Goal: Complete application form

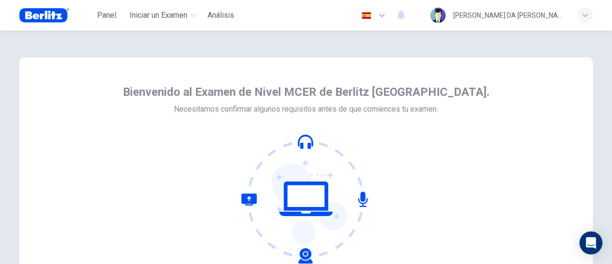
scroll to position [134, 0]
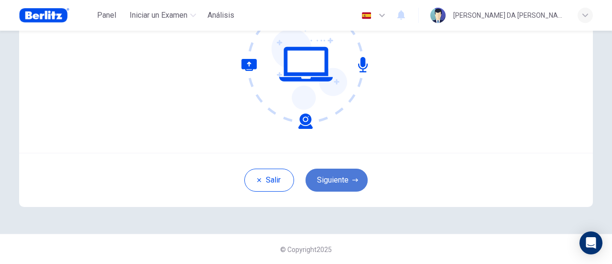
click at [349, 176] on button "Siguiente" at bounding box center [337, 179] width 62 height 23
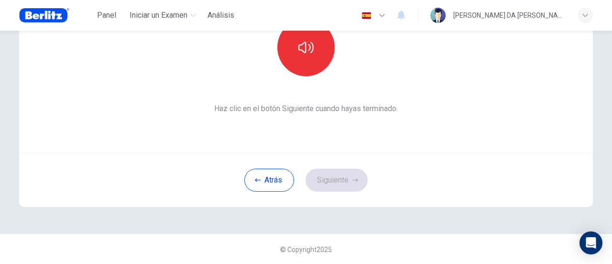
scroll to position [0, 0]
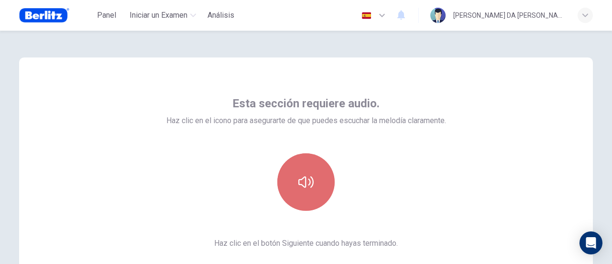
click at [307, 182] on icon "button" at bounding box center [305, 181] width 15 height 15
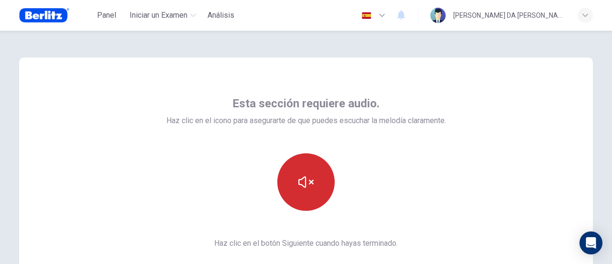
click at [306, 179] on icon "button" at bounding box center [305, 181] width 15 height 15
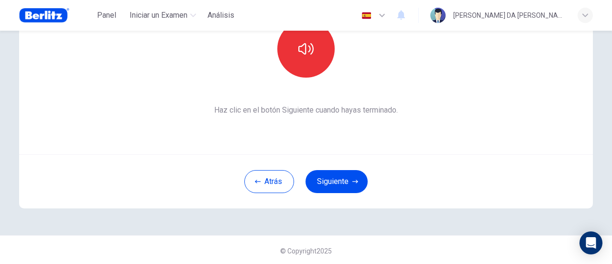
scroll to position [134, 0]
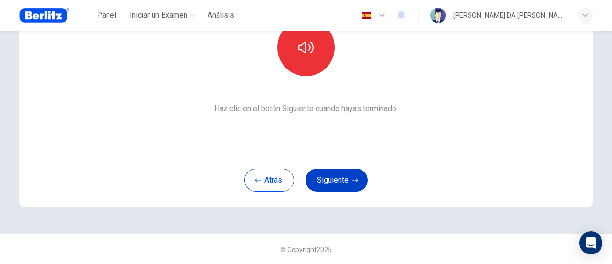
click at [332, 177] on button "Siguiente" at bounding box center [337, 179] width 62 height 23
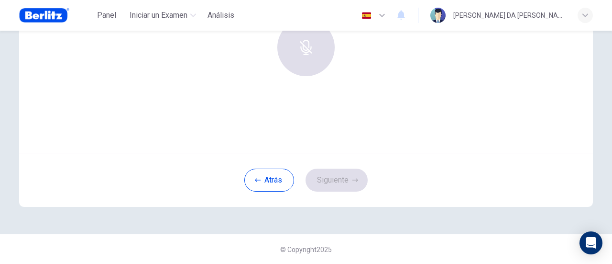
scroll to position [0, 0]
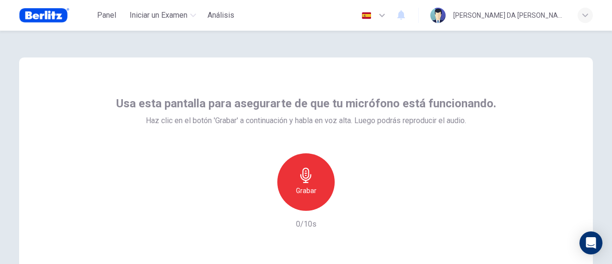
click at [304, 182] on icon "button" at bounding box center [305, 174] width 11 height 15
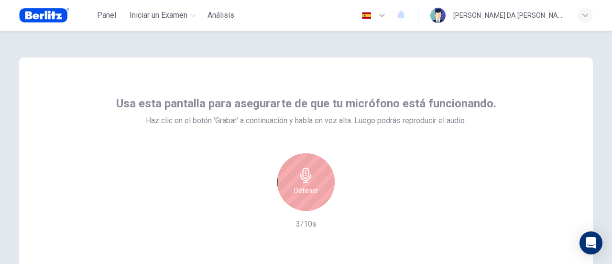
click at [304, 182] on icon "button" at bounding box center [305, 174] width 11 height 15
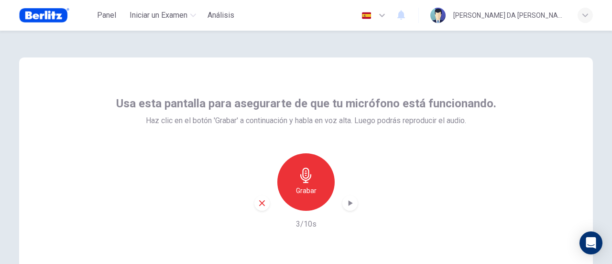
click at [350, 202] on icon "button" at bounding box center [351, 203] width 4 height 6
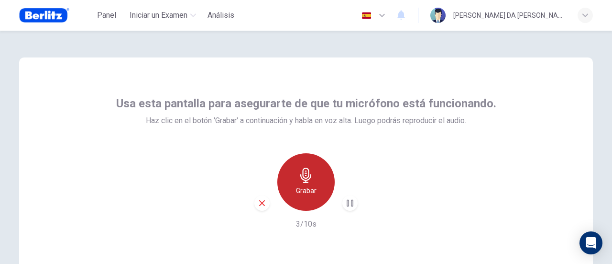
click at [303, 182] on icon "button" at bounding box center [305, 174] width 11 height 15
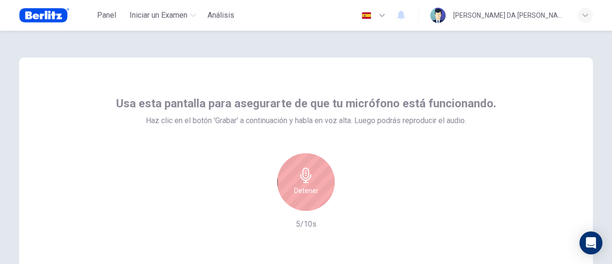
click at [306, 190] on h6 "Detener" at bounding box center [306, 190] width 24 height 11
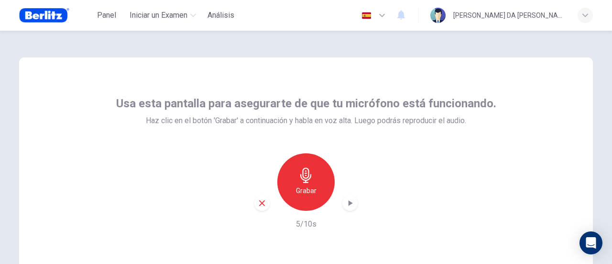
click at [349, 204] on icon "button" at bounding box center [351, 203] width 4 height 6
click at [258, 203] on icon "button" at bounding box center [262, 203] width 9 height 9
click at [301, 178] on icon "button" at bounding box center [305, 174] width 15 height 15
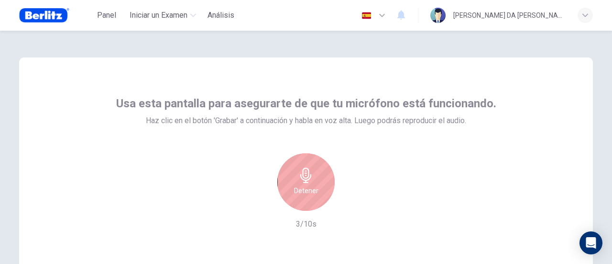
click at [283, 182] on div "Detener" at bounding box center [305, 181] width 57 height 57
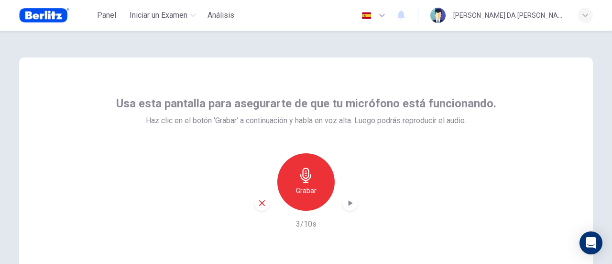
click at [349, 201] on icon "button" at bounding box center [351, 203] width 4 height 6
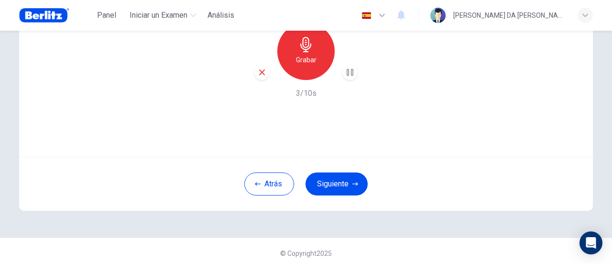
scroll to position [134, 0]
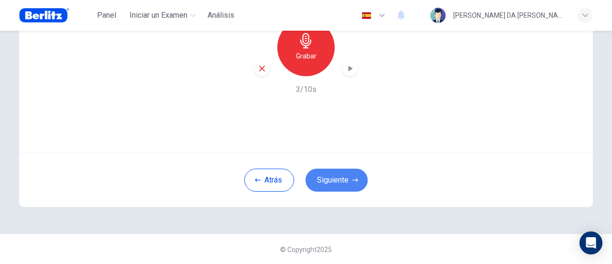
click at [337, 178] on button "Siguiente" at bounding box center [337, 179] width 62 height 23
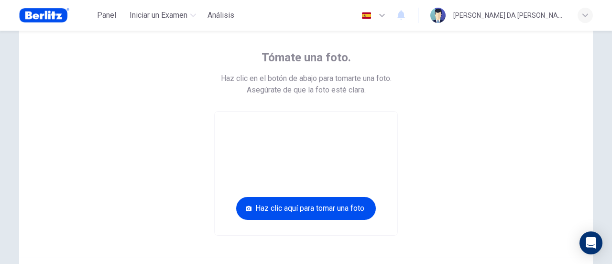
scroll to position [49, 0]
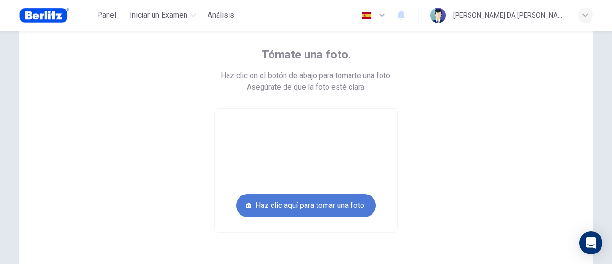
click at [314, 202] on button "Haz clic aquí para tomar una foto" at bounding box center [306, 205] width 140 height 23
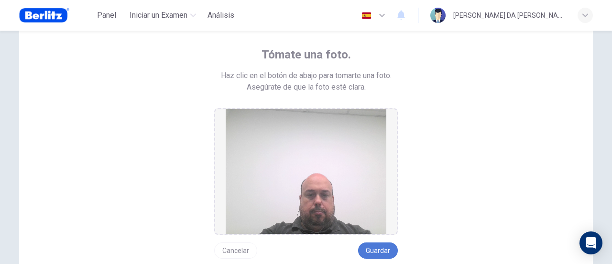
click at [376, 249] on button "Guardar" at bounding box center [378, 250] width 40 height 16
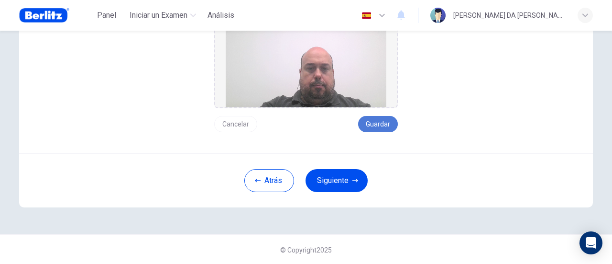
click at [375, 122] on button "Guardar" at bounding box center [378, 124] width 40 height 16
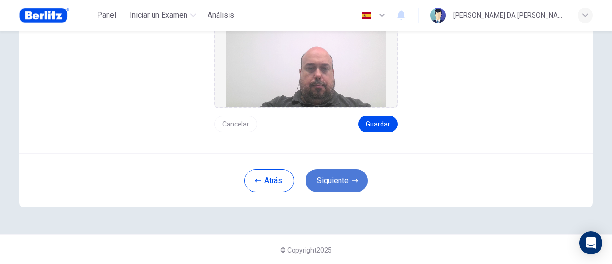
click at [334, 177] on button "Siguiente" at bounding box center [337, 180] width 62 height 23
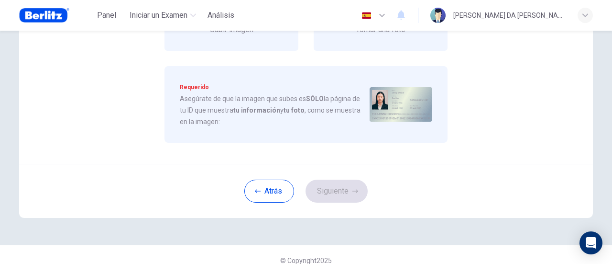
scroll to position [0, 0]
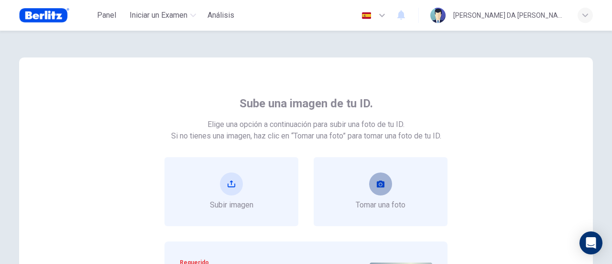
click at [385, 186] on button "take photo" at bounding box center [380, 183] width 23 height 23
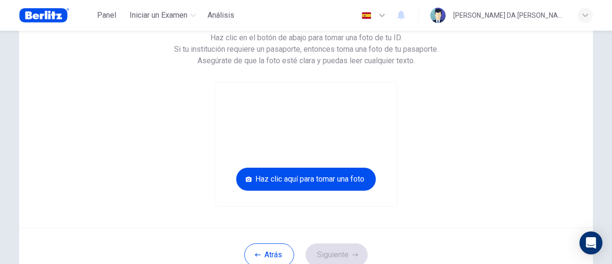
scroll to position [91, 0]
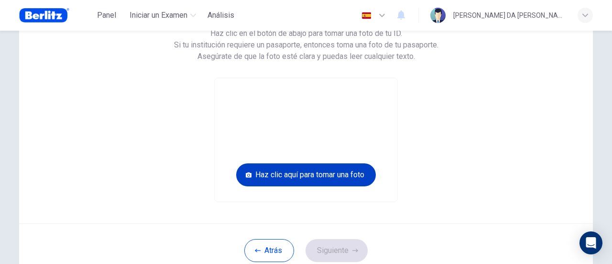
click at [315, 168] on button "Haz clic aquí para tomar una foto" at bounding box center [306, 174] width 140 height 23
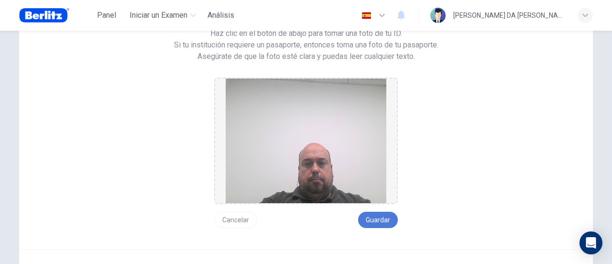
click at [386, 216] on button "Guardar" at bounding box center [378, 219] width 40 height 16
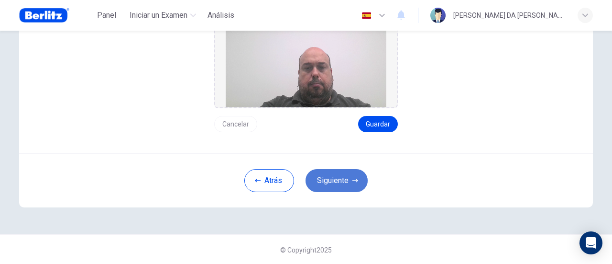
click at [345, 178] on button "Siguiente" at bounding box center [337, 180] width 62 height 23
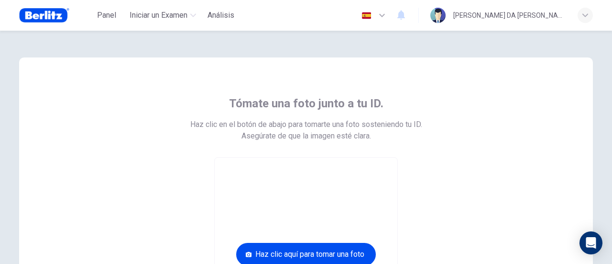
scroll to position [150, 0]
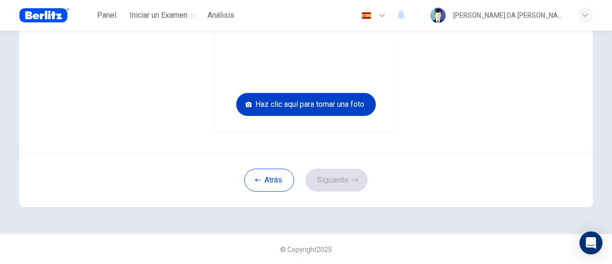
click at [323, 102] on button "Haz clic aquí para tomar una foto" at bounding box center [306, 104] width 140 height 23
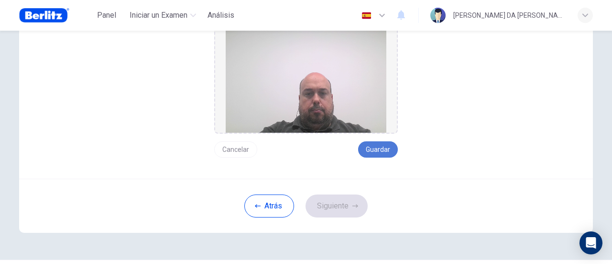
click at [374, 147] on button "Guardar" at bounding box center [378, 149] width 40 height 16
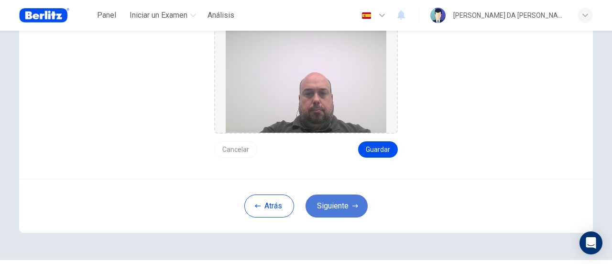
click at [341, 199] on button "Siguiente" at bounding box center [337, 205] width 62 height 23
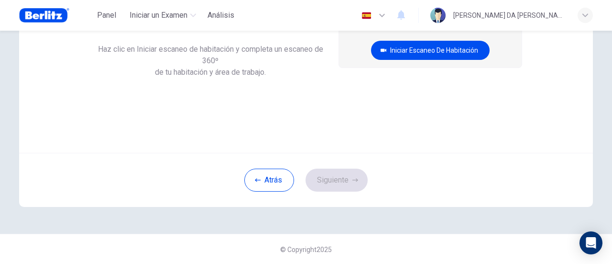
scroll to position [0, 0]
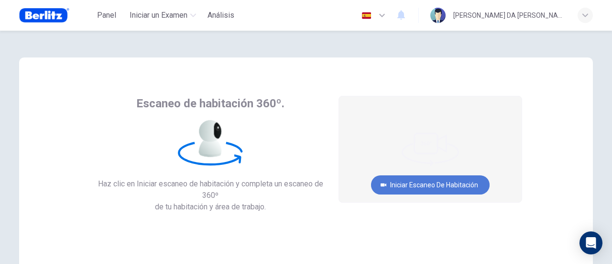
click at [424, 180] on button "Iniciar escaneo de habitación" at bounding box center [430, 184] width 119 height 19
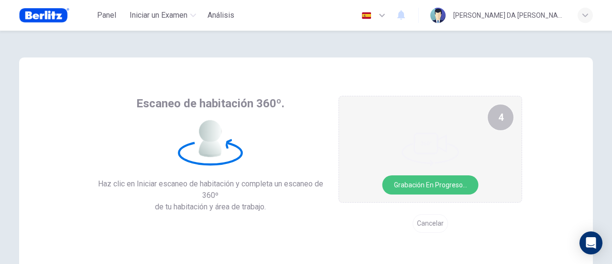
click at [434, 184] on button "Grabación en progreso..." at bounding box center [431, 184] width 96 height 19
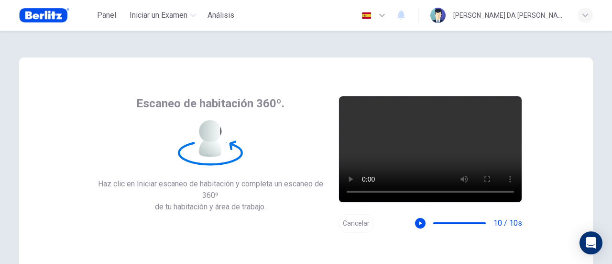
scroll to position [134, 0]
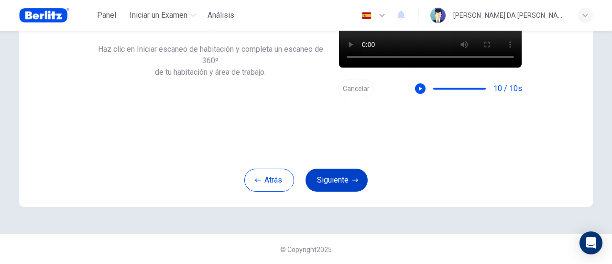
click at [333, 177] on button "Siguiente" at bounding box center [337, 179] width 62 height 23
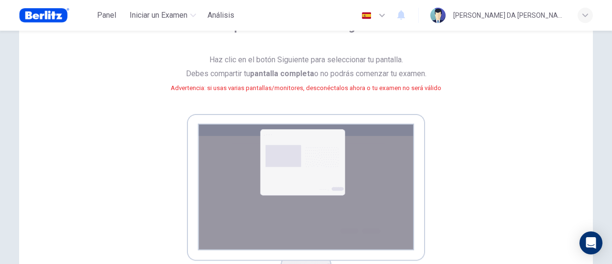
scroll to position [76, 0]
